Goal: Task Accomplishment & Management: Complete application form

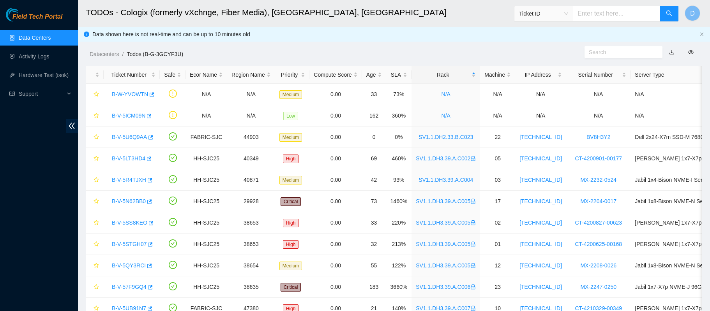
scroll to position [9, 0]
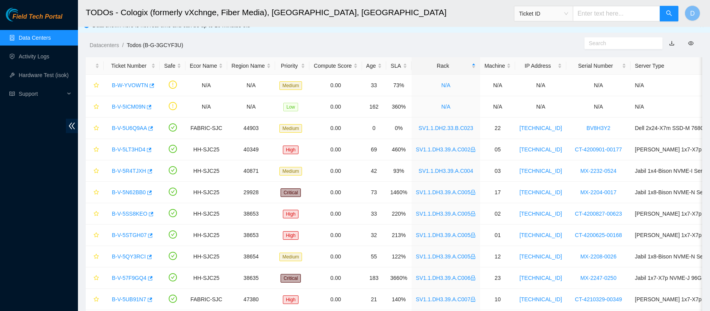
click at [37, 35] on link "Data Centers" at bounding box center [35, 38] width 32 height 6
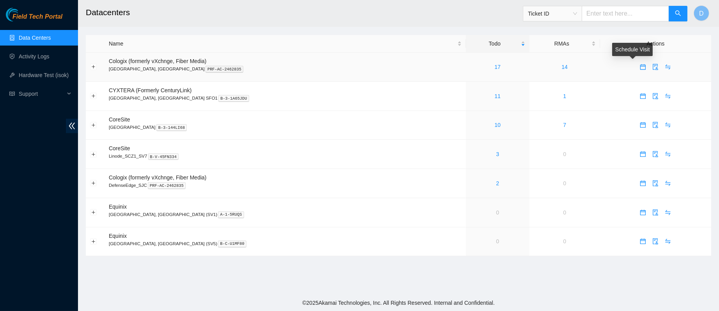
click at [636, 64] on button "button" at bounding box center [642, 67] width 12 height 12
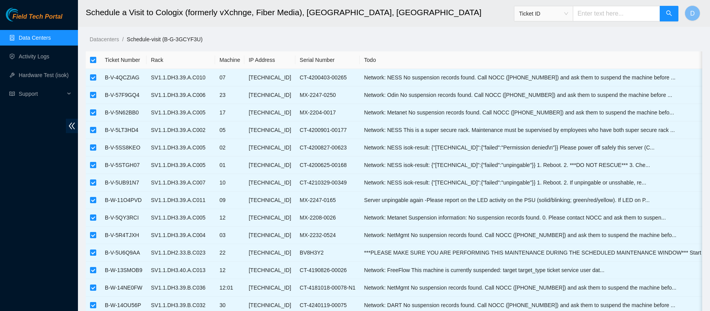
click at [91, 58] on input "checkbox" at bounding box center [93, 60] width 6 height 6
checkbox input "false"
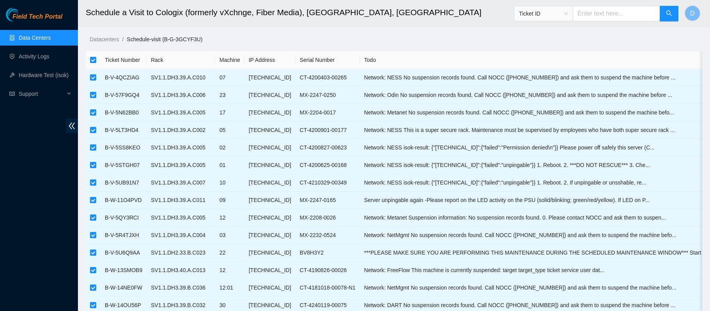
checkbox input "false"
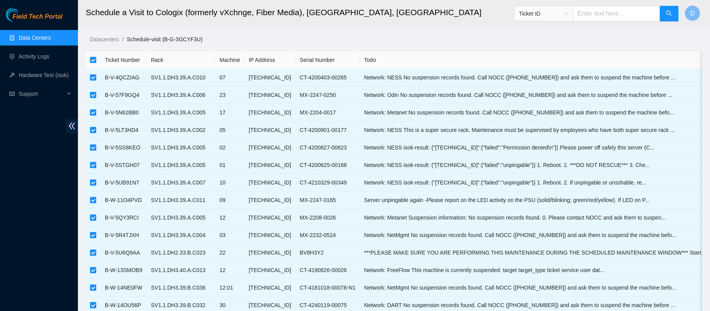
checkbox input "false"
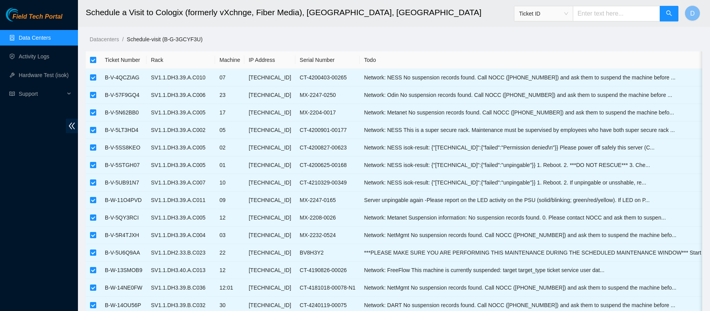
checkbox input "false"
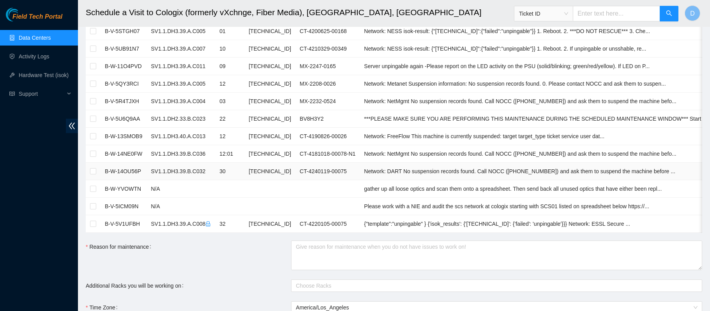
scroll to position [135, 0]
click at [90, 222] on input "checkbox" at bounding box center [93, 223] width 6 height 6
checkbox input "true"
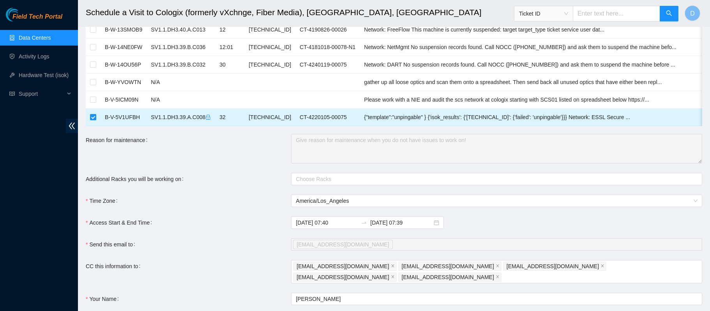
scroll to position [323, 0]
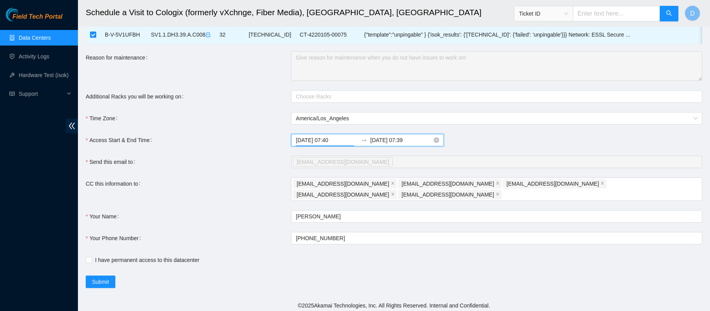
click at [327, 145] on input "[DATE] 07:40" at bounding box center [327, 140] width 62 height 9
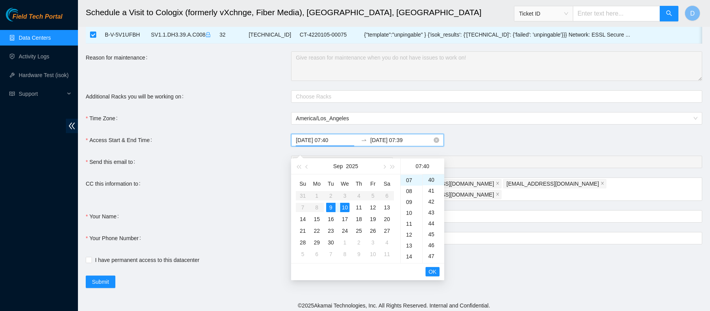
click at [387, 145] on input "[DATE] 07:39" at bounding box center [401, 140] width 62 height 9
click at [331, 203] on div "9" at bounding box center [330, 207] width 9 height 9
click at [410, 224] on div "14" at bounding box center [412, 226] width 22 height 11
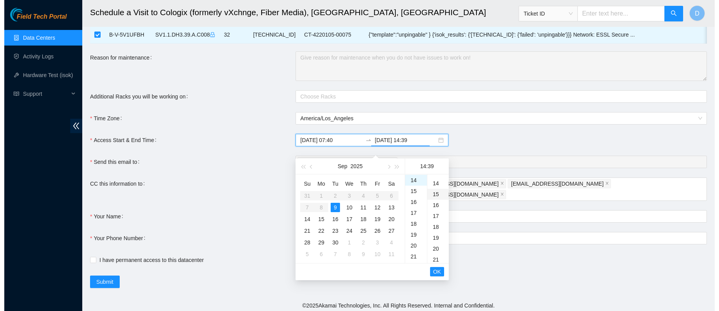
scroll to position [0, 0]
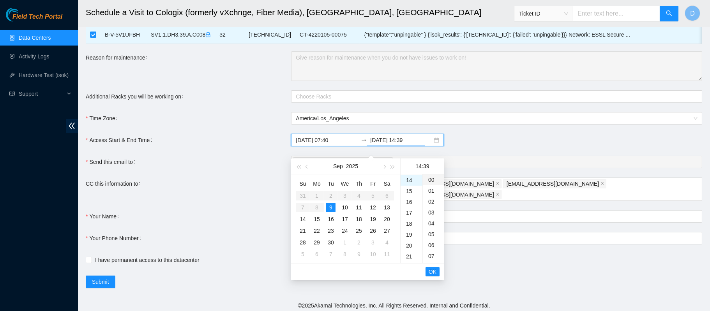
click at [431, 183] on div "00" at bounding box center [433, 180] width 21 height 11
type input "[DATE] 14:00"
click at [430, 271] on span "OK" at bounding box center [433, 272] width 8 height 9
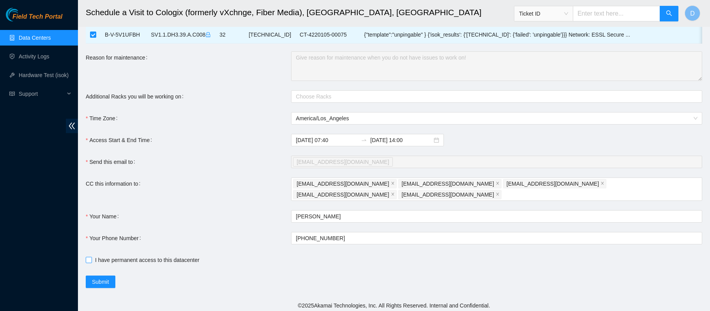
click at [87, 257] on input "I have permanent access to this datacenter" at bounding box center [88, 259] width 5 height 5
checkbox input "true"
click at [95, 281] on span "Submit" at bounding box center [100, 282] width 17 height 9
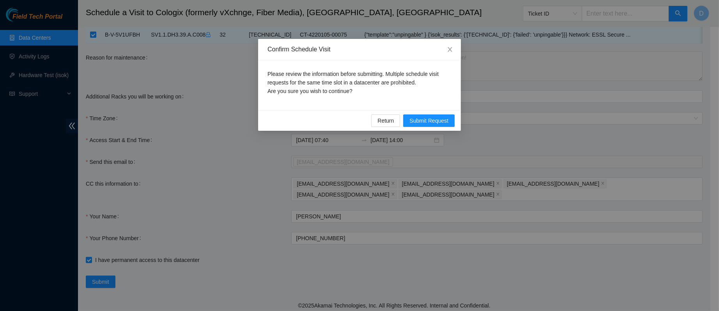
click at [413, 102] on div "Please review the information before submitting. Multiple schedule visit reques…" at bounding box center [359, 85] width 203 height 50
click at [413, 115] on button "Submit Request" at bounding box center [428, 121] width 51 height 12
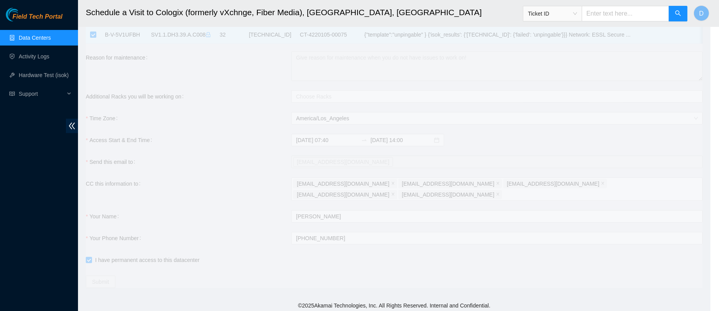
scroll to position [315, 0]
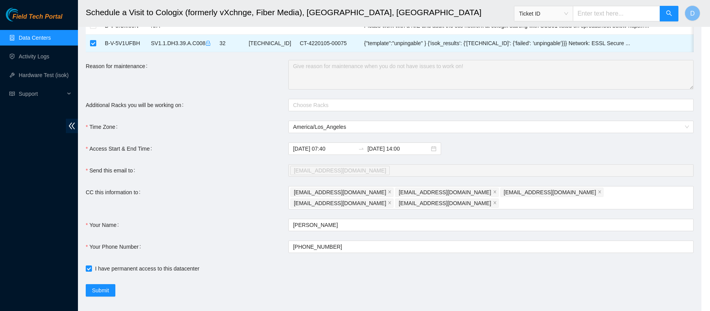
type input "[DATE] 07:41"
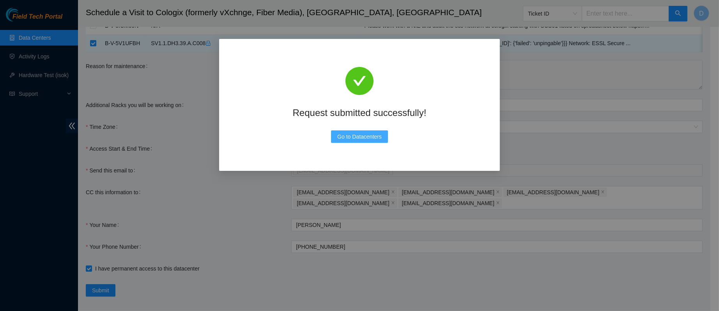
click at [369, 138] on span "Go to Datacenters" at bounding box center [359, 136] width 44 height 9
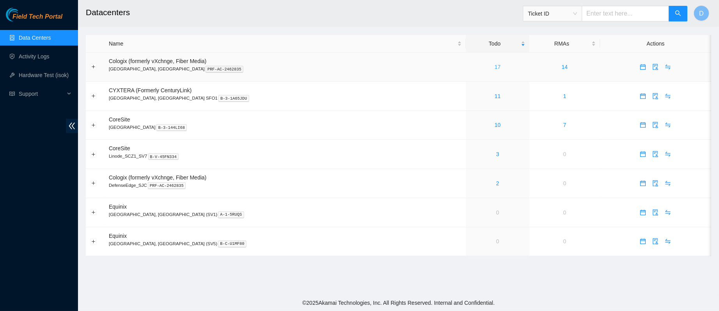
click at [494, 70] on link "17" at bounding box center [497, 67] width 6 height 6
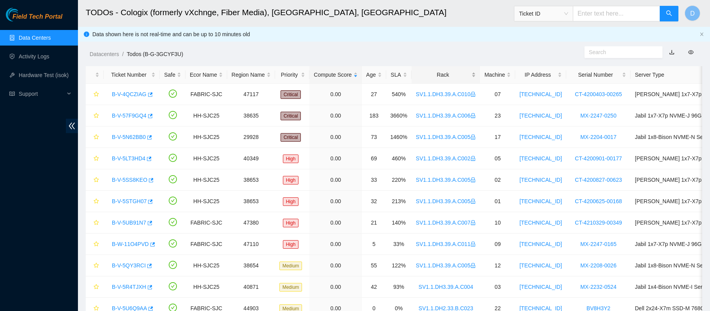
click at [434, 71] on div "Rack" at bounding box center [446, 75] width 60 height 9
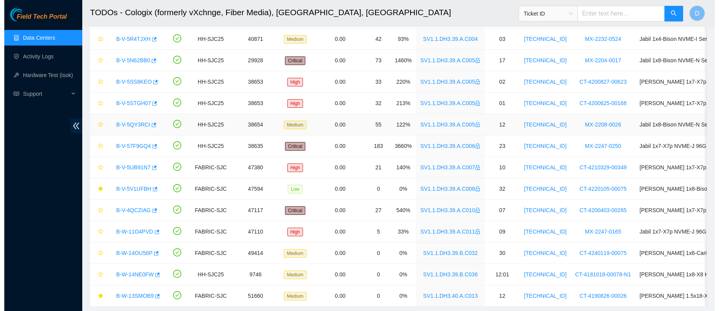
scroll to position [169, 0]
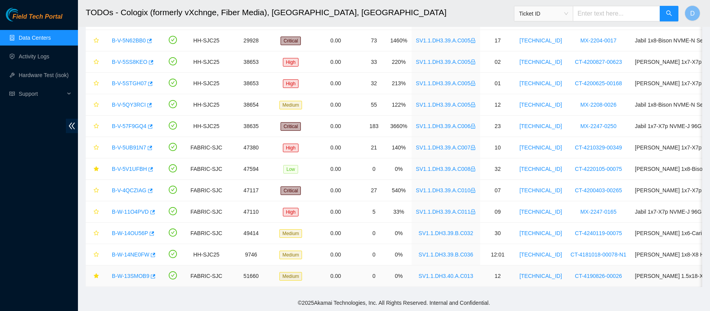
click at [122, 273] on link "B-W-13SMOB9" at bounding box center [130, 276] width 37 height 6
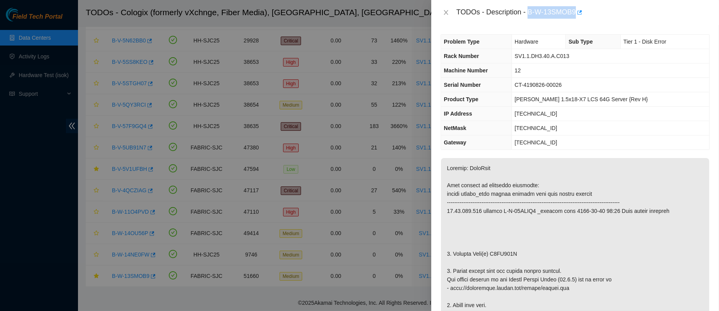
drag, startPoint x: 551, startPoint y: 12, endPoint x: 615, endPoint y: 22, distance: 65.2
click at [615, 22] on div "TODOs - Description - B-W-13SMOB9" at bounding box center [575, 12] width 288 height 25
copy div "B-W-13SMOB9"
